Goal: Check status: Check status

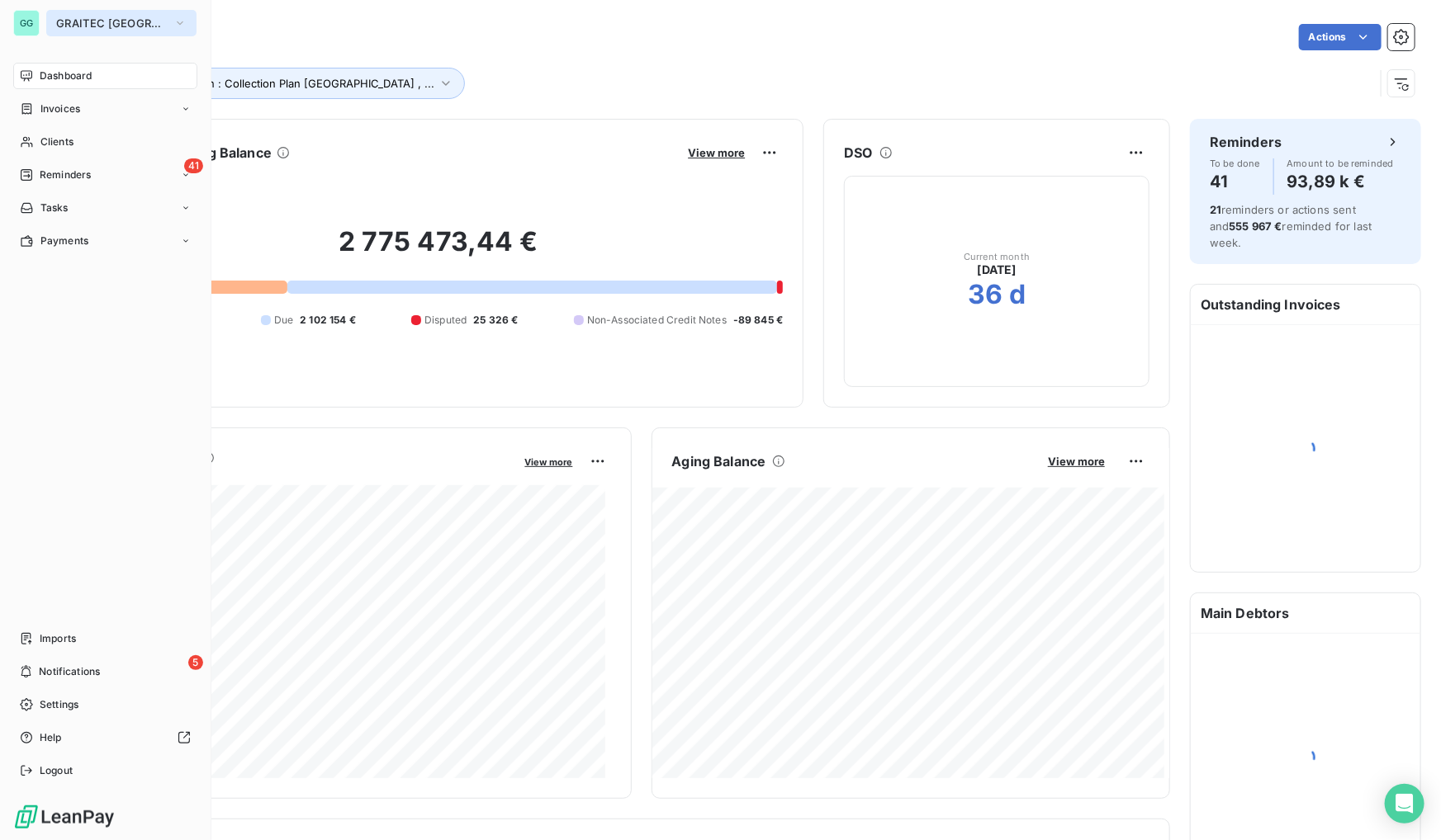
click at [59, 25] on span "GRAITEC [GEOGRAPHIC_DATA]" at bounding box center [112, 23] width 111 height 13
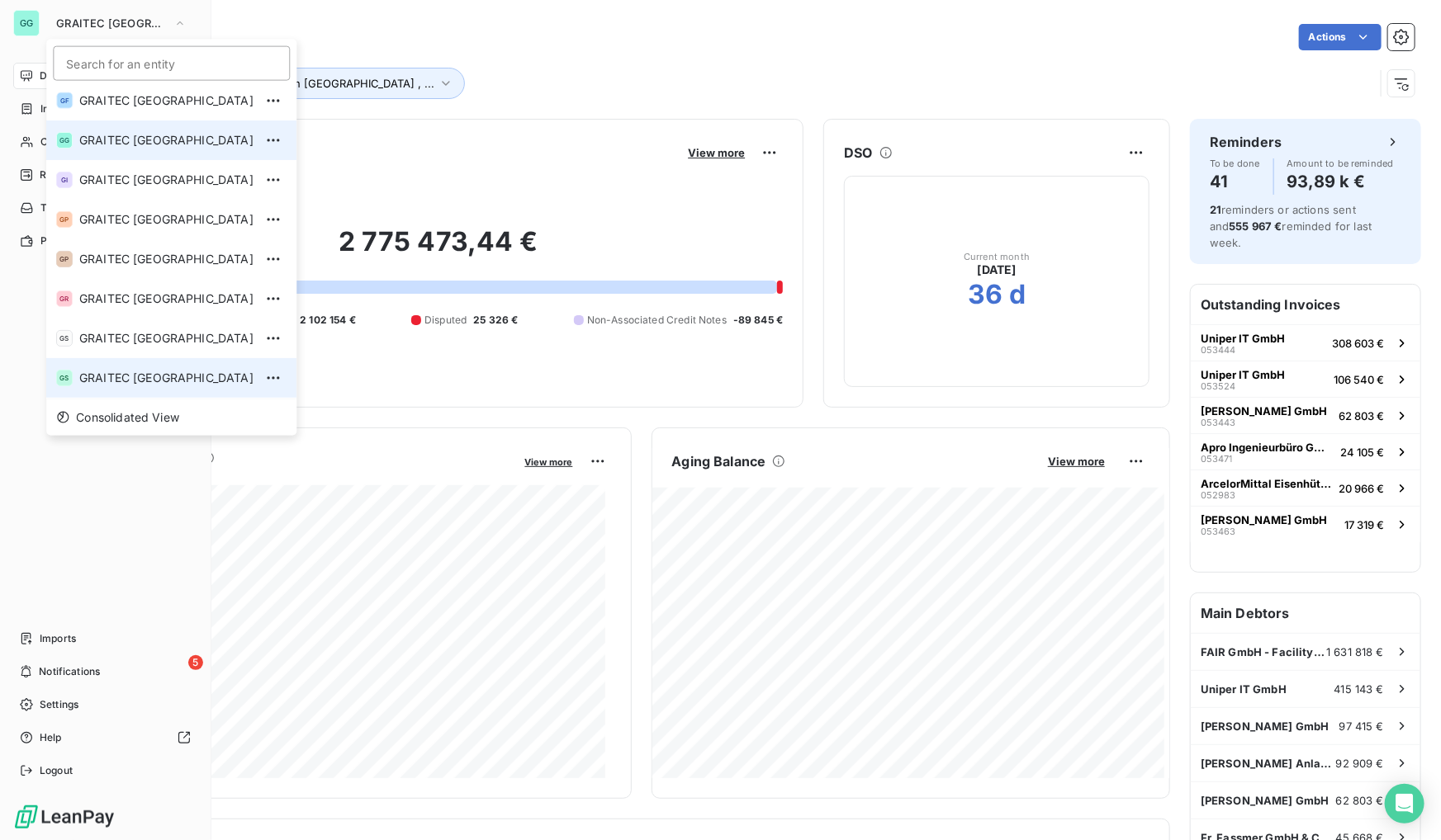
scroll to position [163, 0]
click at [142, 382] on span "GRAITEC [GEOGRAPHIC_DATA]" at bounding box center [166, 379] width 174 height 16
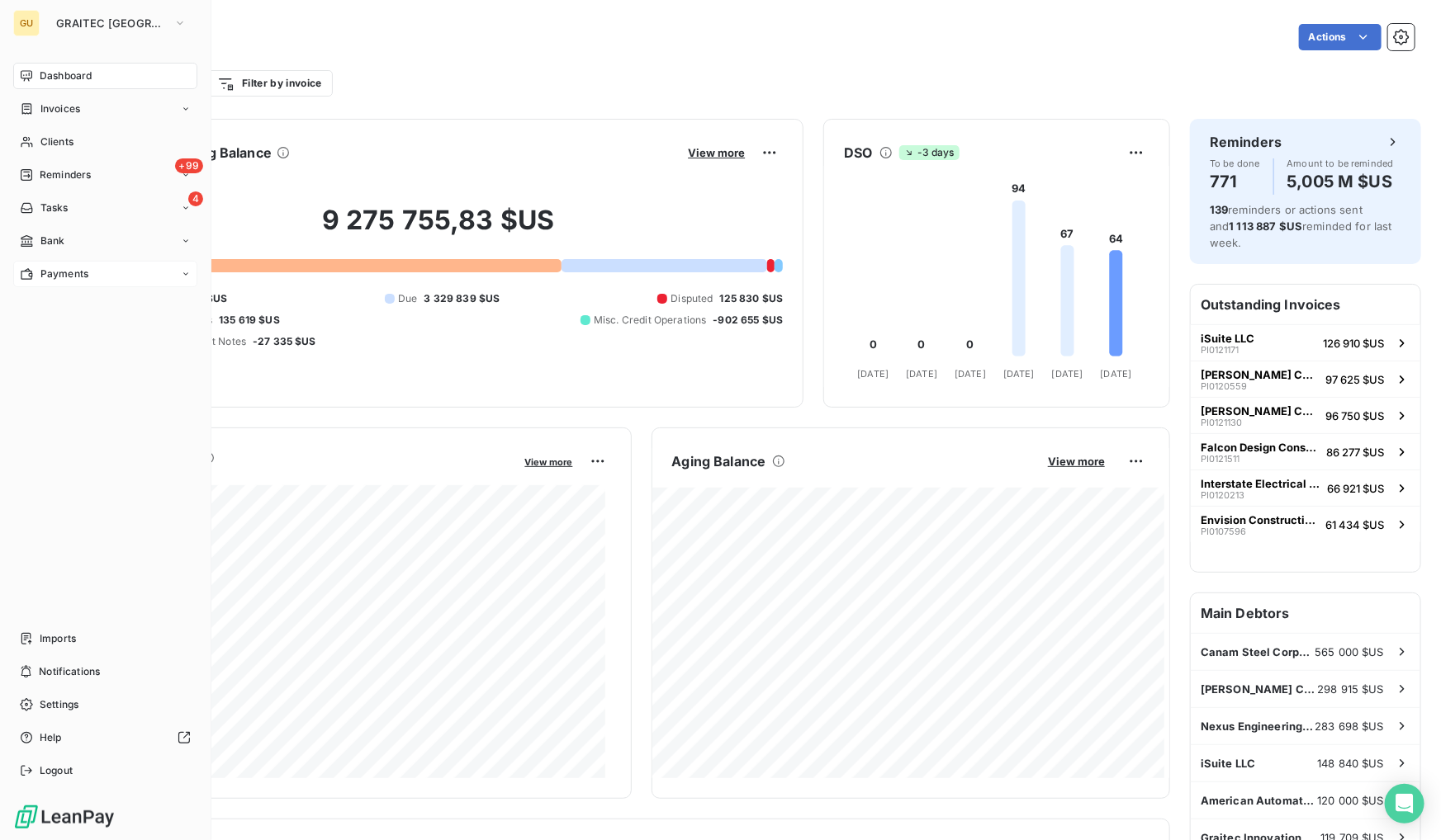
click at [76, 276] on span "Payments" at bounding box center [64, 274] width 48 height 15
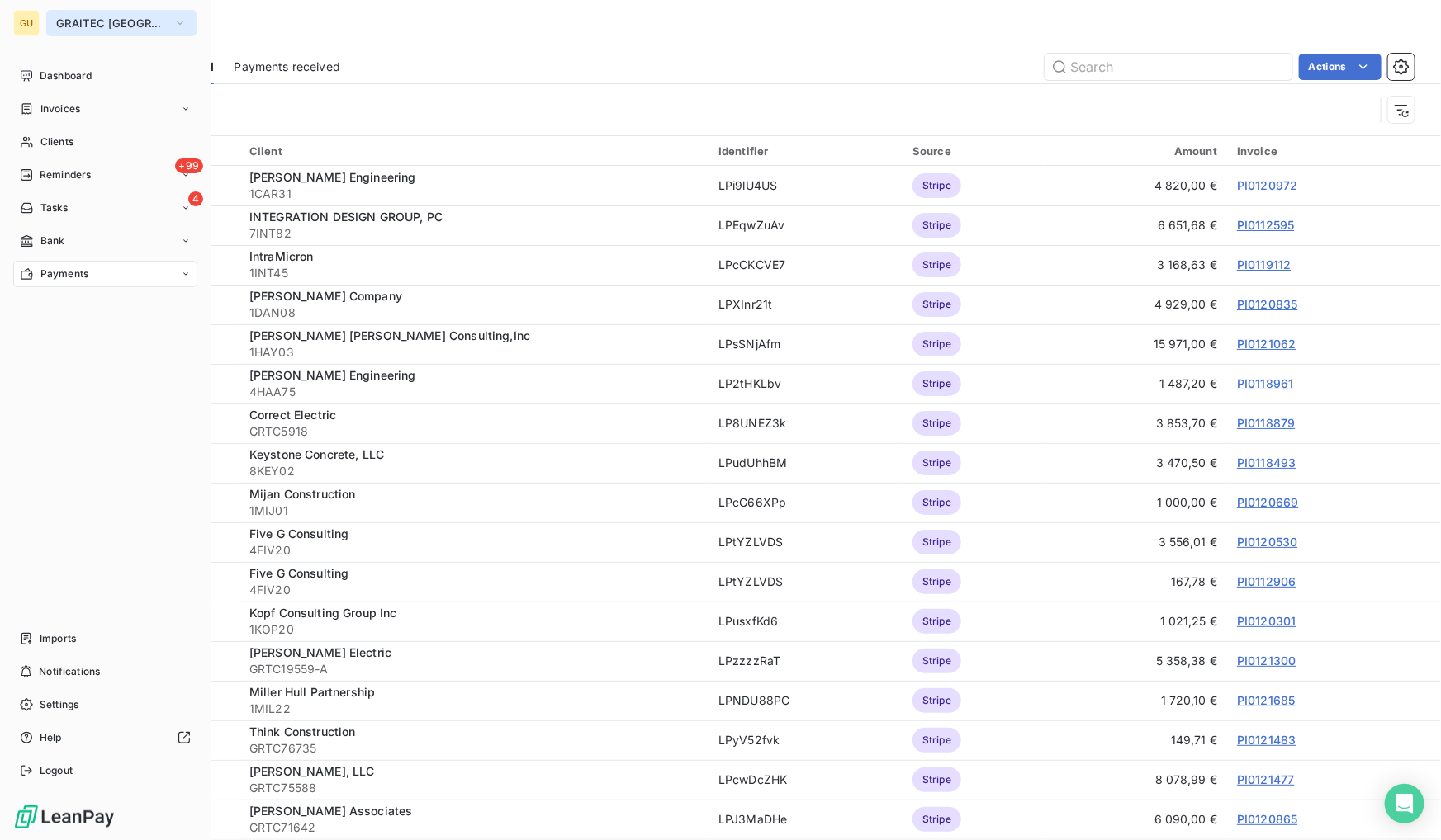
click at [57, 21] on span "GRAITEC [GEOGRAPHIC_DATA]" at bounding box center [112, 23] width 111 height 13
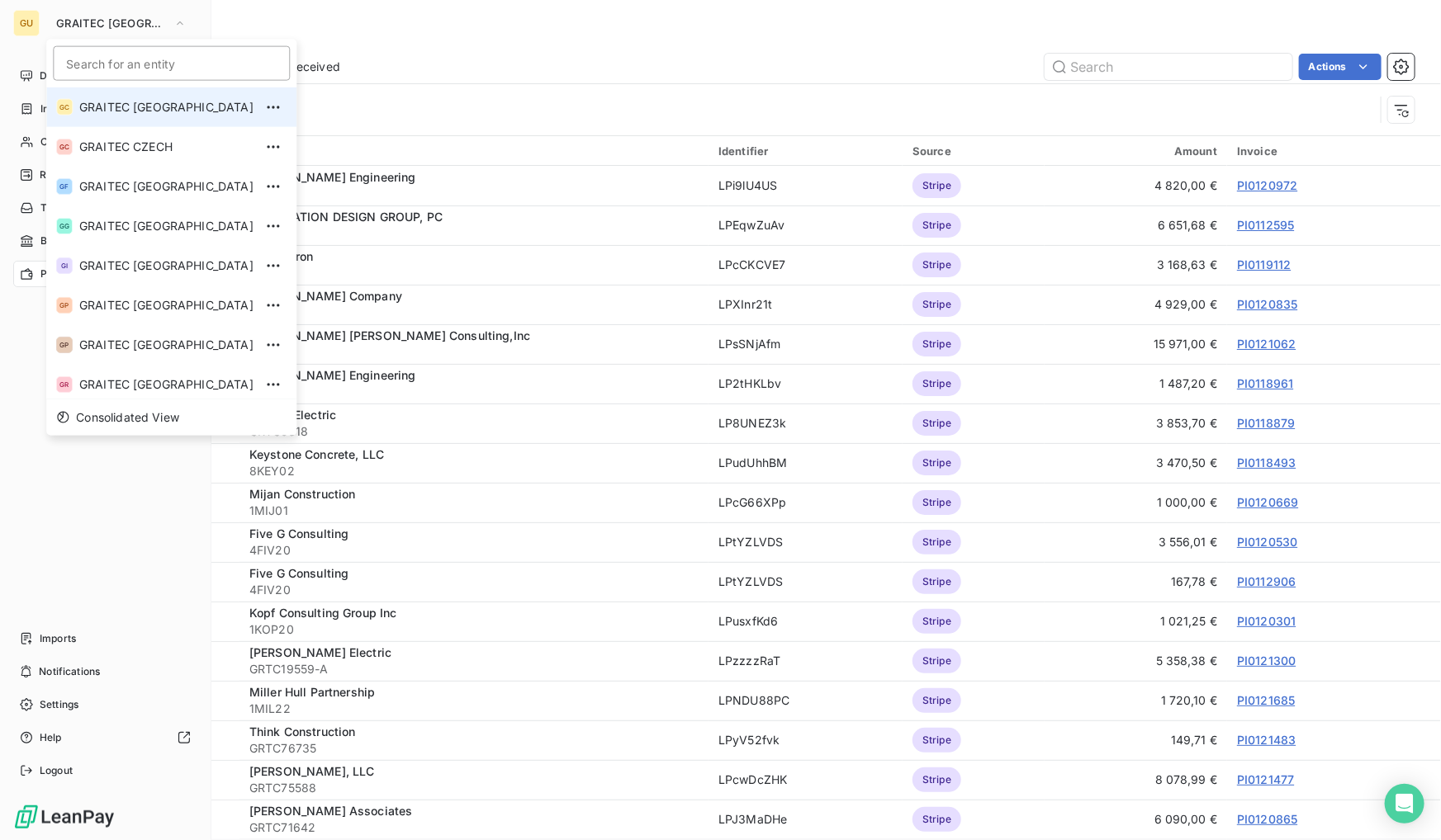
click at [159, 118] on li "GC GRAITEC [GEOGRAPHIC_DATA]" at bounding box center [171, 107] width 250 height 39
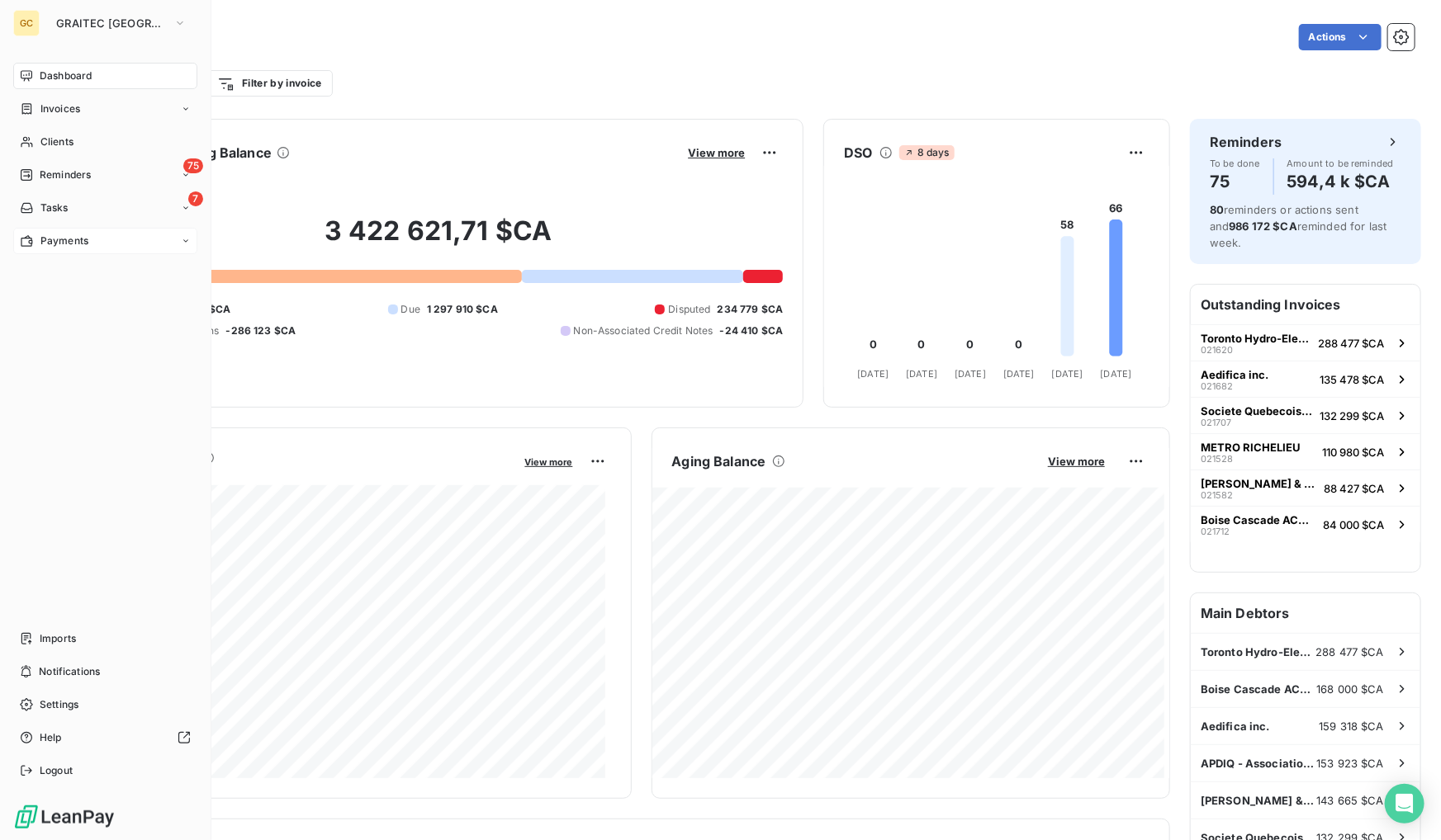
click at [48, 245] on span "Payments" at bounding box center [64, 242] width 48 height 15
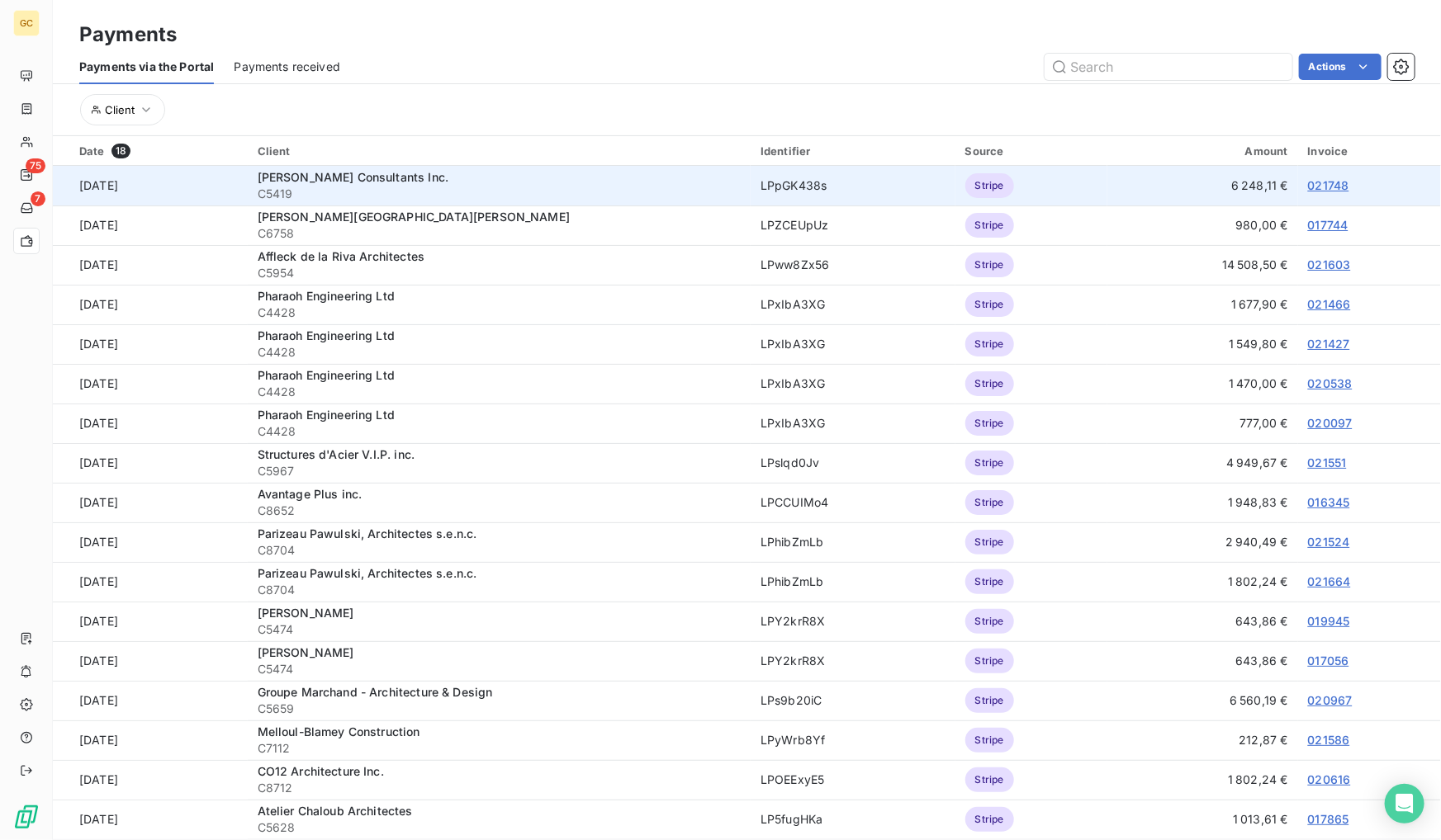
click at [1309, 180] on link "021748" at bounding box center [1327, 185] width 41 height 14
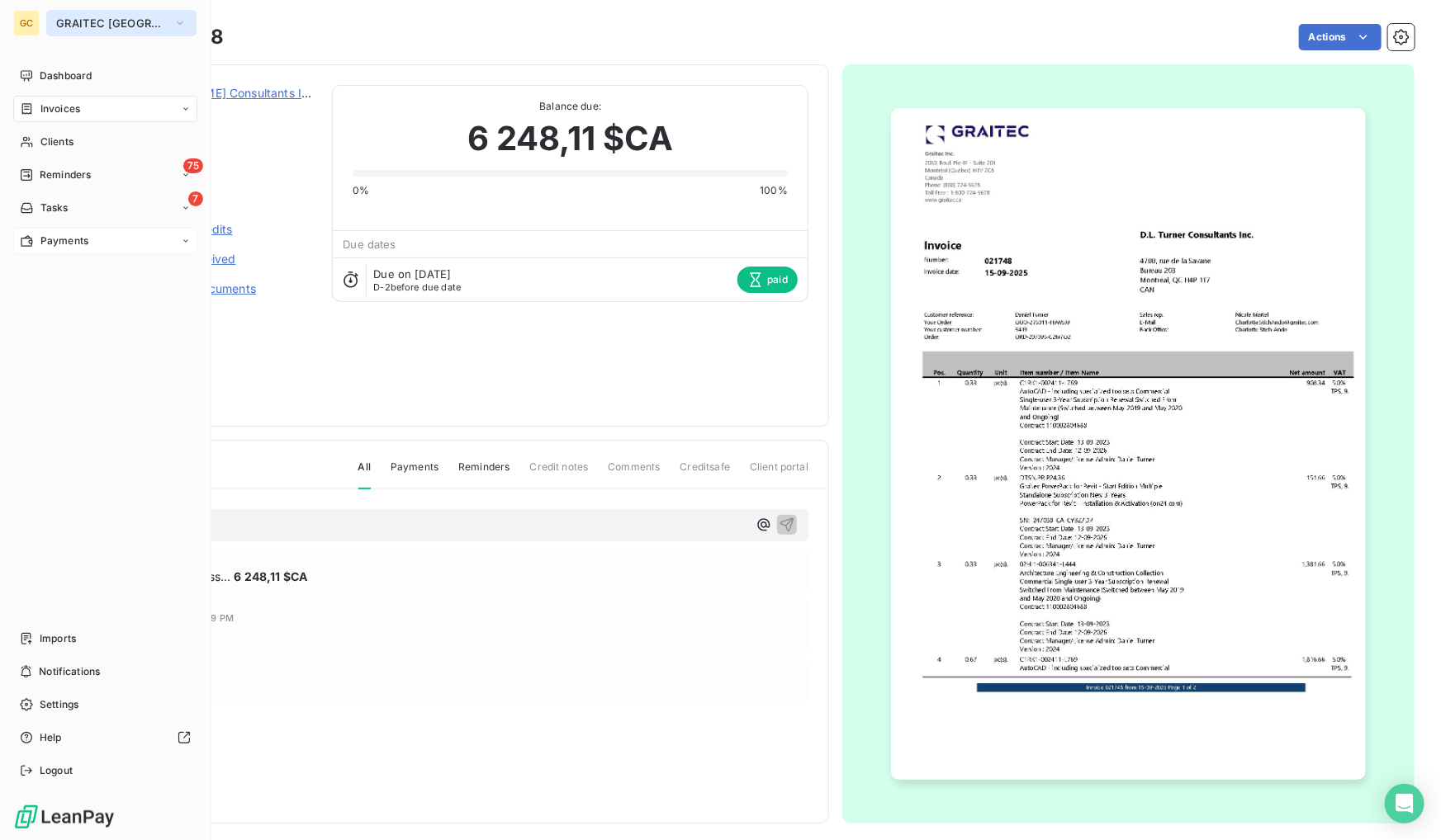
click at [87, 24] on span "GRAITEC [GEOGRAPHIC_DATA]" at bounding box center [112, 23] width 111 height 13
